Goal: Information Seeking & Learning: Learn about a topic

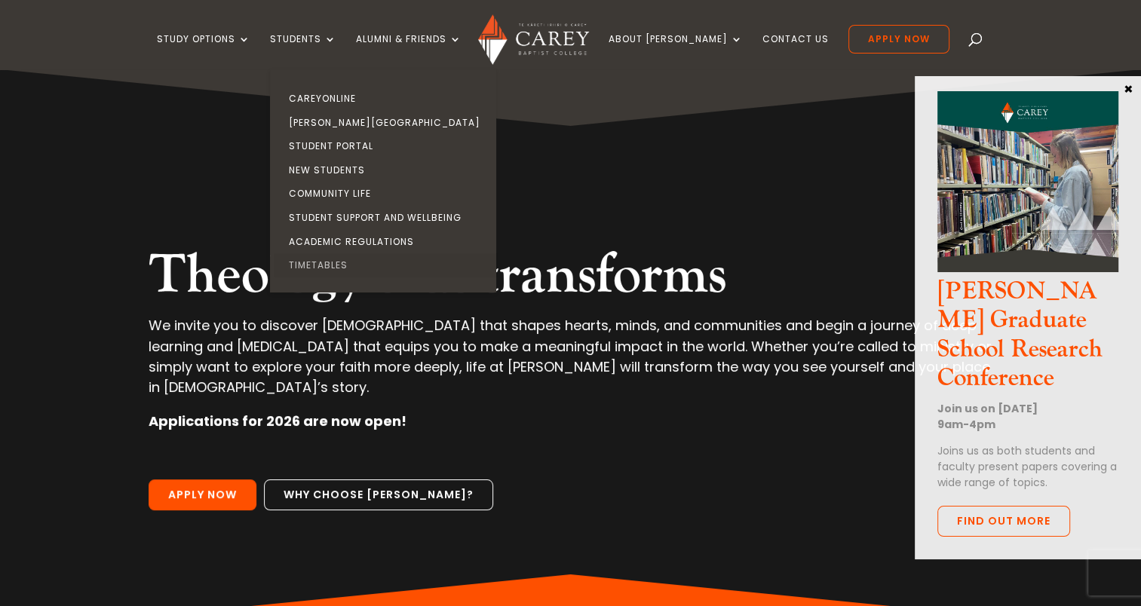
click at [348, 263] on link "Timetables" at bounding box center [387, 265] width 226 height 24
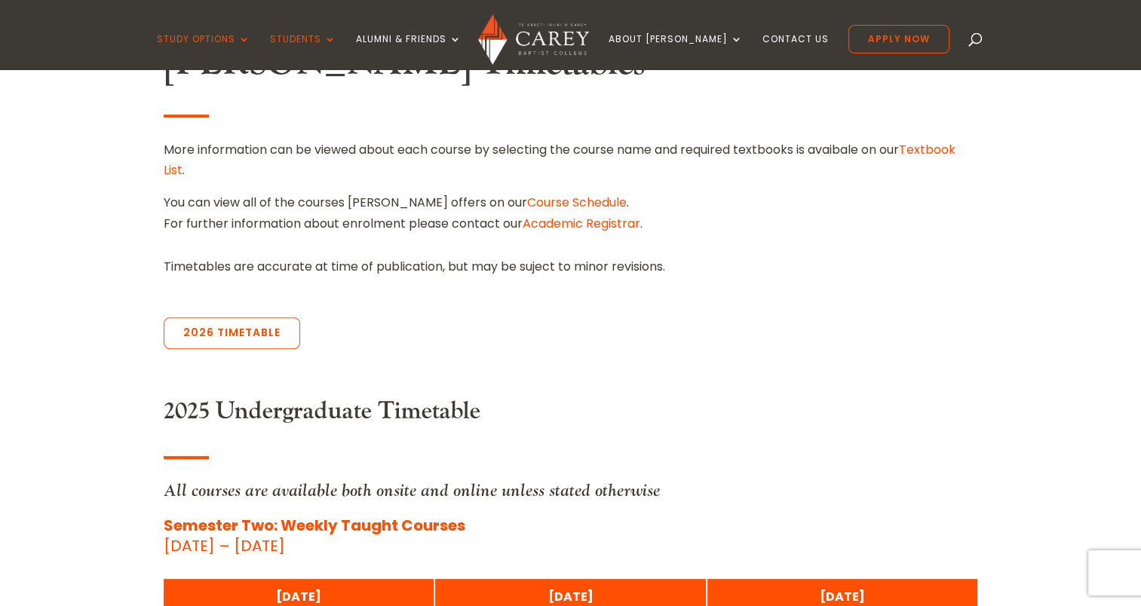
scroll to position [470, 0]
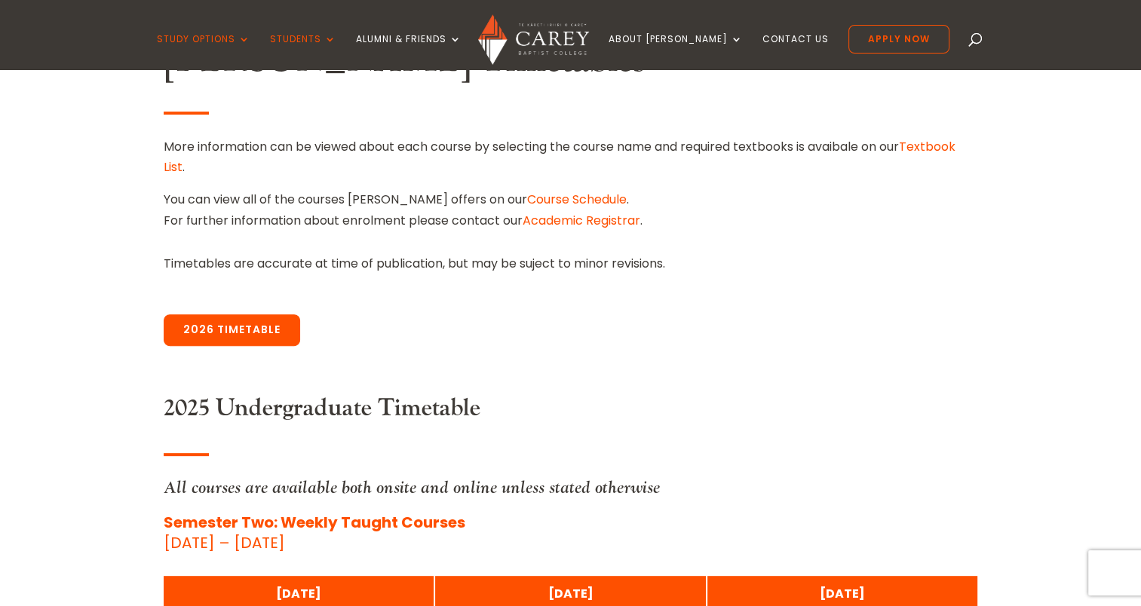
click at [211, 335] on link "2026 Timetable" at bounding box center [232, 330] width 136 height 32
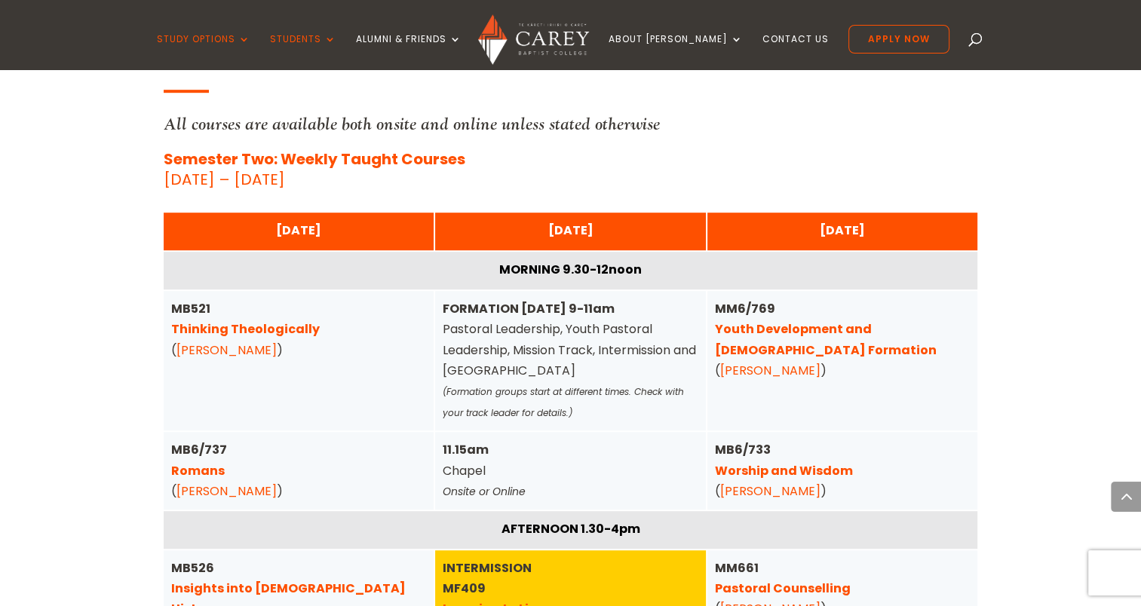
scroll to position [835, 0]
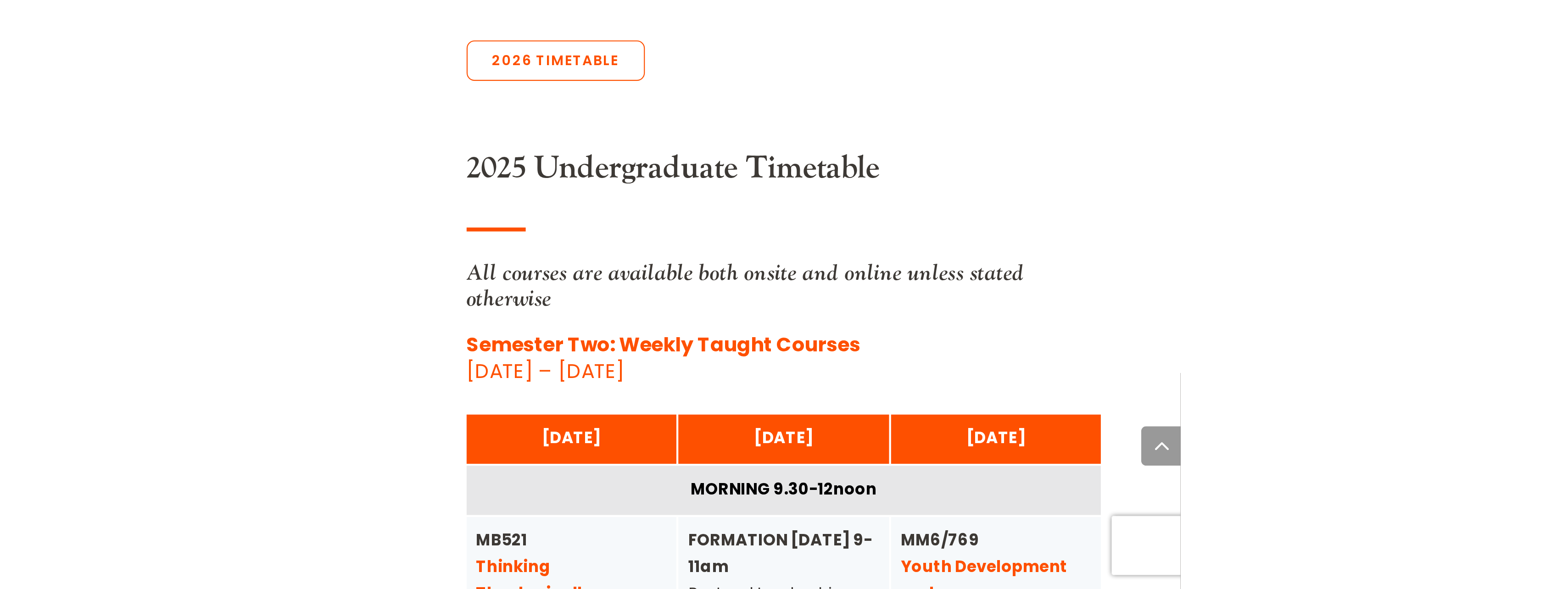
scroll to position [478, 0]
